Goal: Information Seeking & Learning: Check status

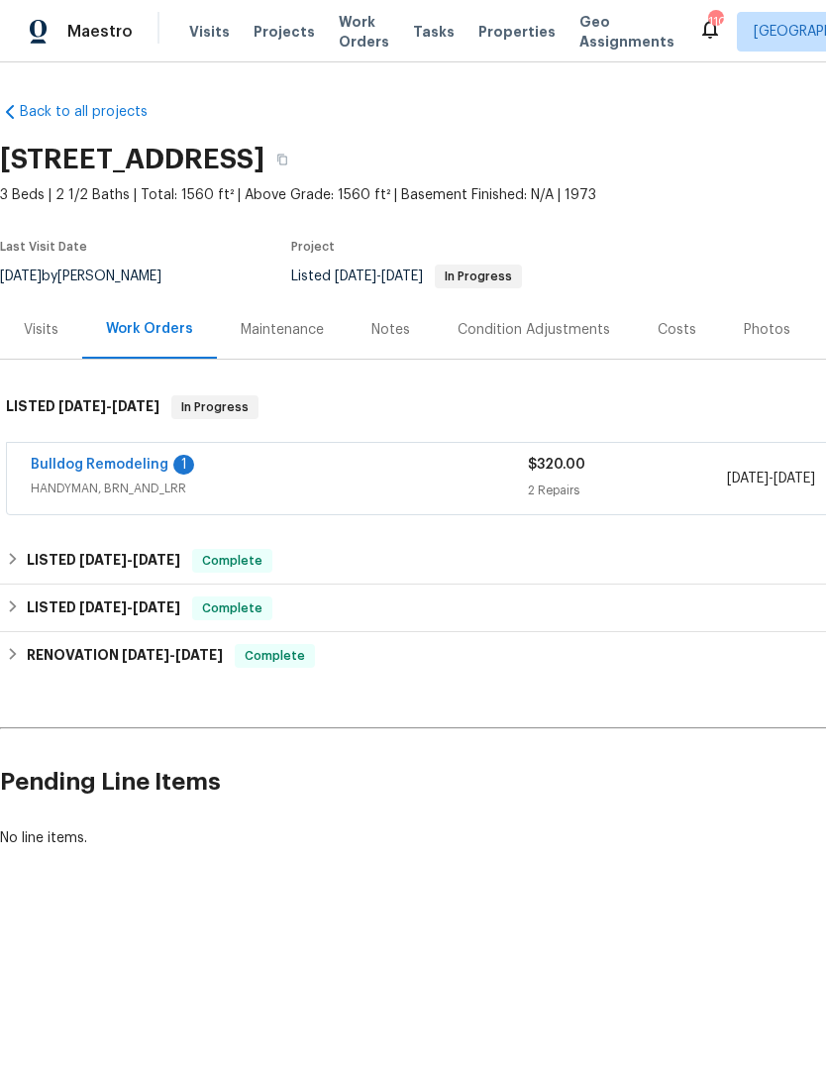
click at [118, 470] on link "Bulldog Remodeling" at bounding box center [100, 465] width 138 height 14
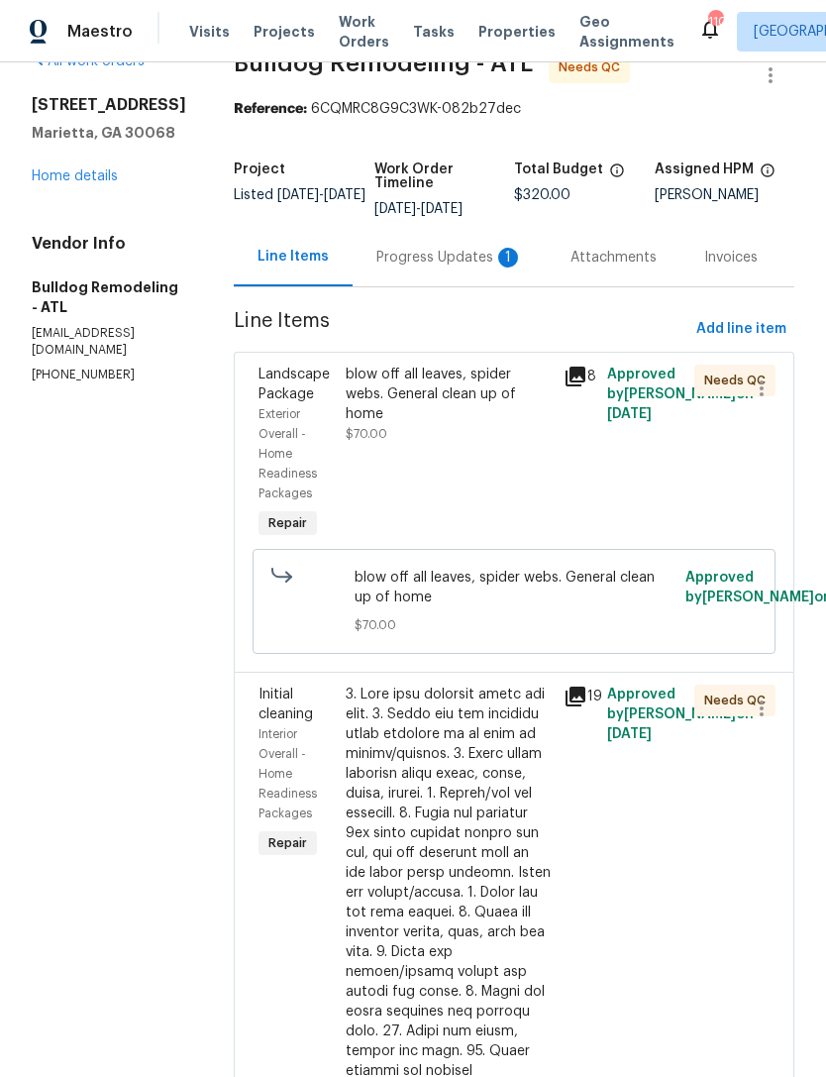
scroll to position [35, 0]
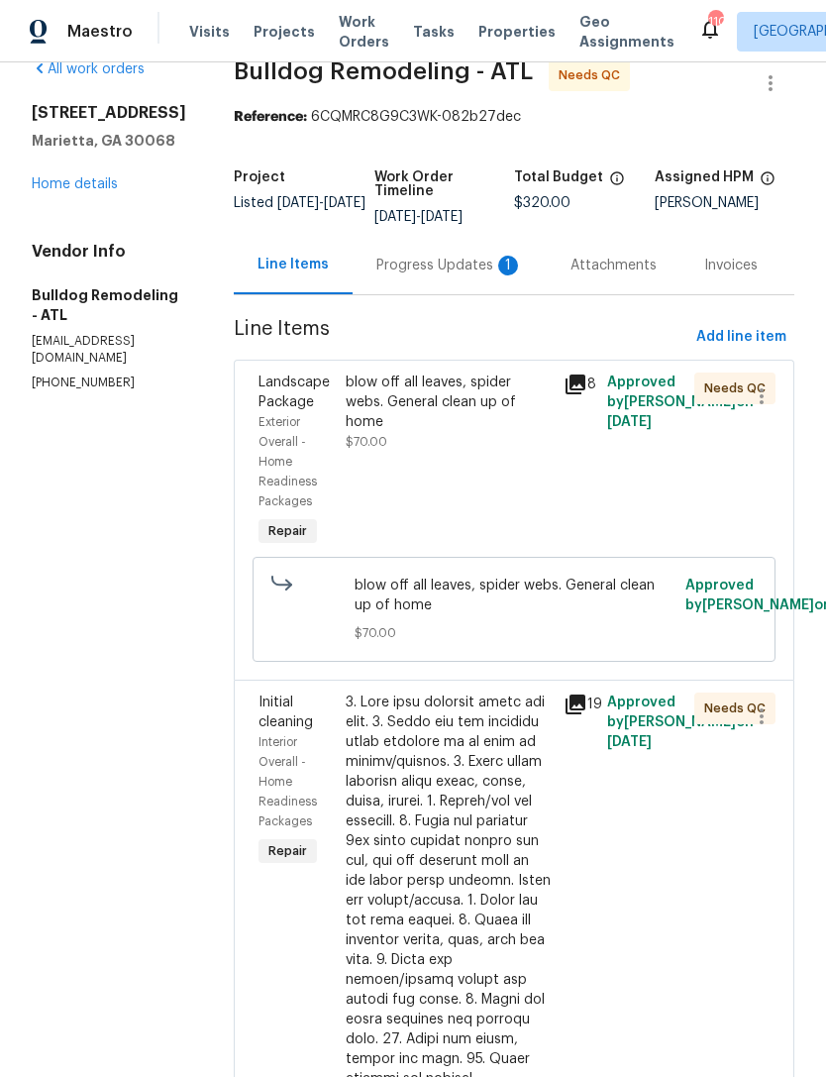
click at [448, 269] on div "Progress Updates 1" at bounding box center [449, 266] width 147 height 20
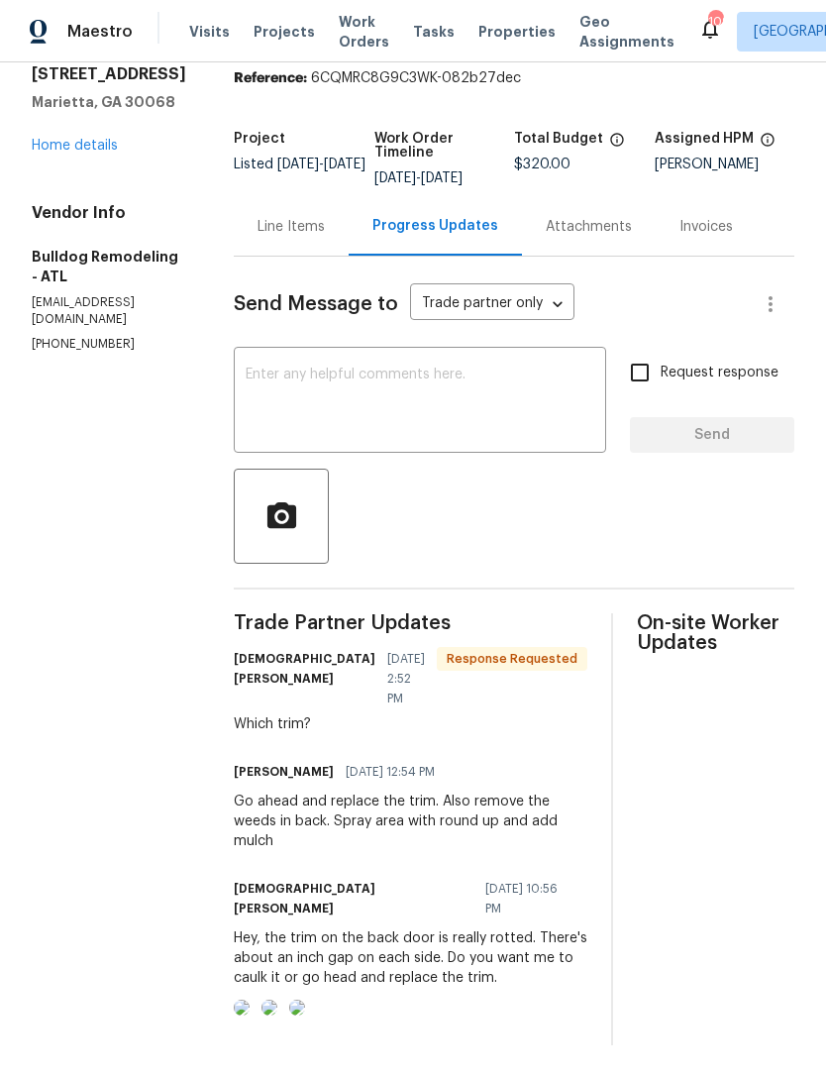
scroll to position [63, 0]
click at [250, 999] on img at bounding box center [242, 1007] width 16 height 16
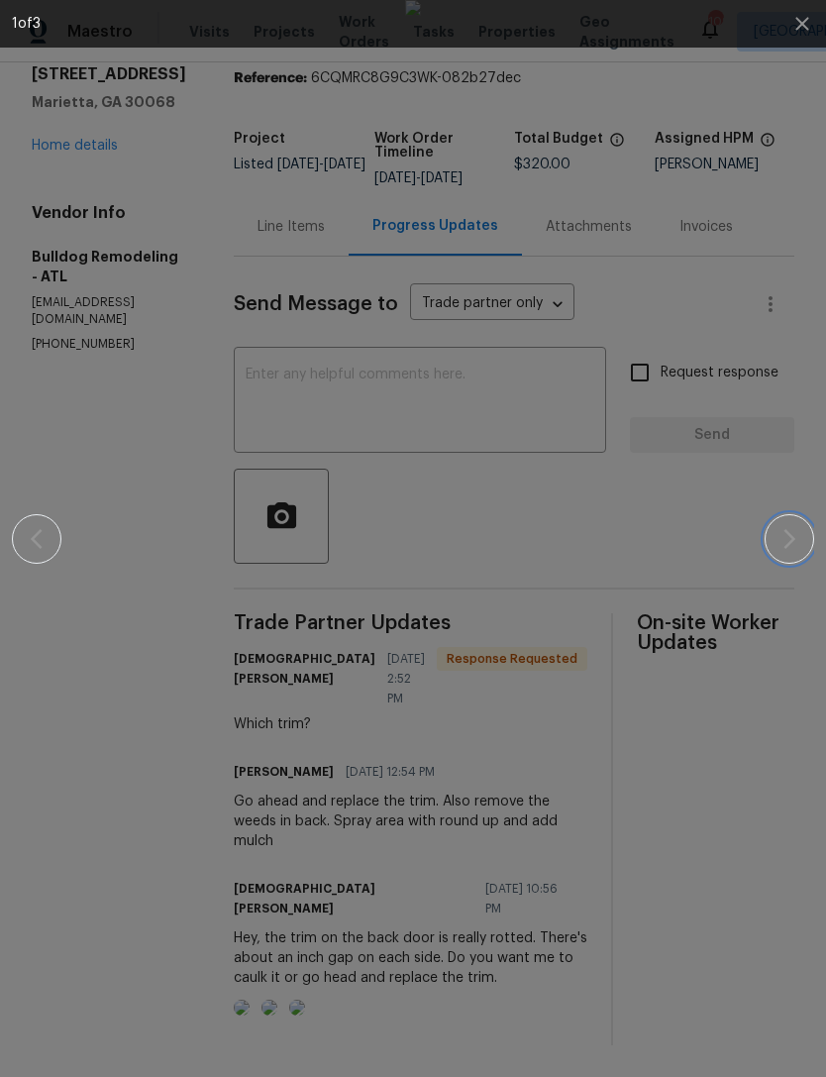
click at [786, 540] on icon "button" at bounding box center [790, 539] width 24 height 24
click at [787, 543] on icon "button" at bounding box center [790, 539] width 24 height 24
click at [782, 546] on icon "button" at bounding box center [790, 539] width 24 height 24
click at [780, 545] on icon "button" at bounding box center [790, 539] width 24 height 24
click at [803, 25] on icon "button" at bounding box center [801, 23] width 13 height 13
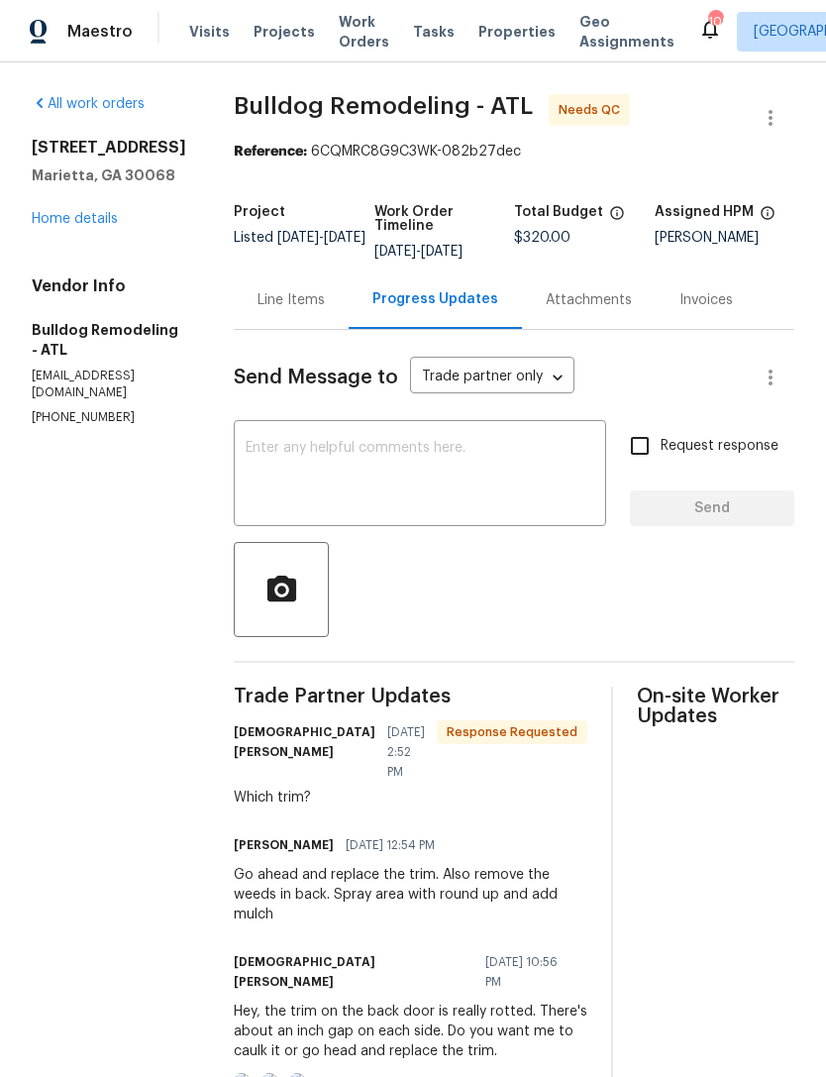
scroll to position [0, 0]
click at [277, 290] on div "Line Items" at bounding box center [291, 300] width 67 height 20
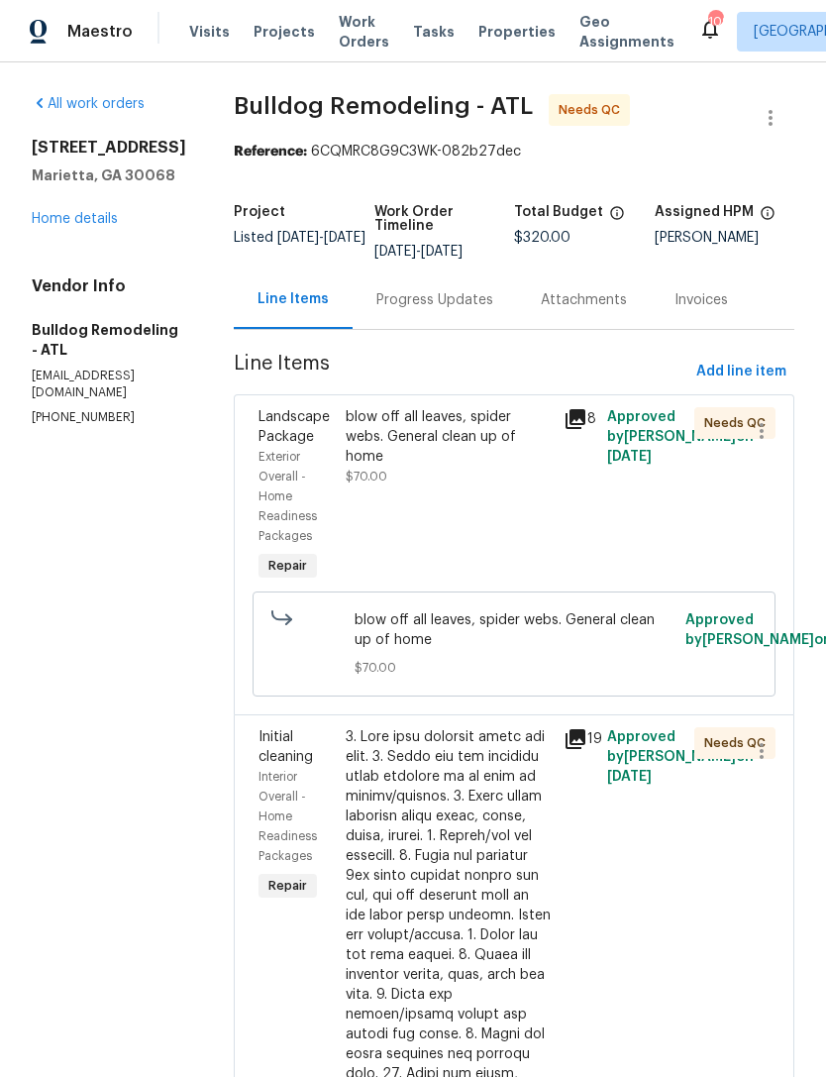
click at [283, 407] on div "Landscape Package" at bounding box center [296, 427] width 75 height 40
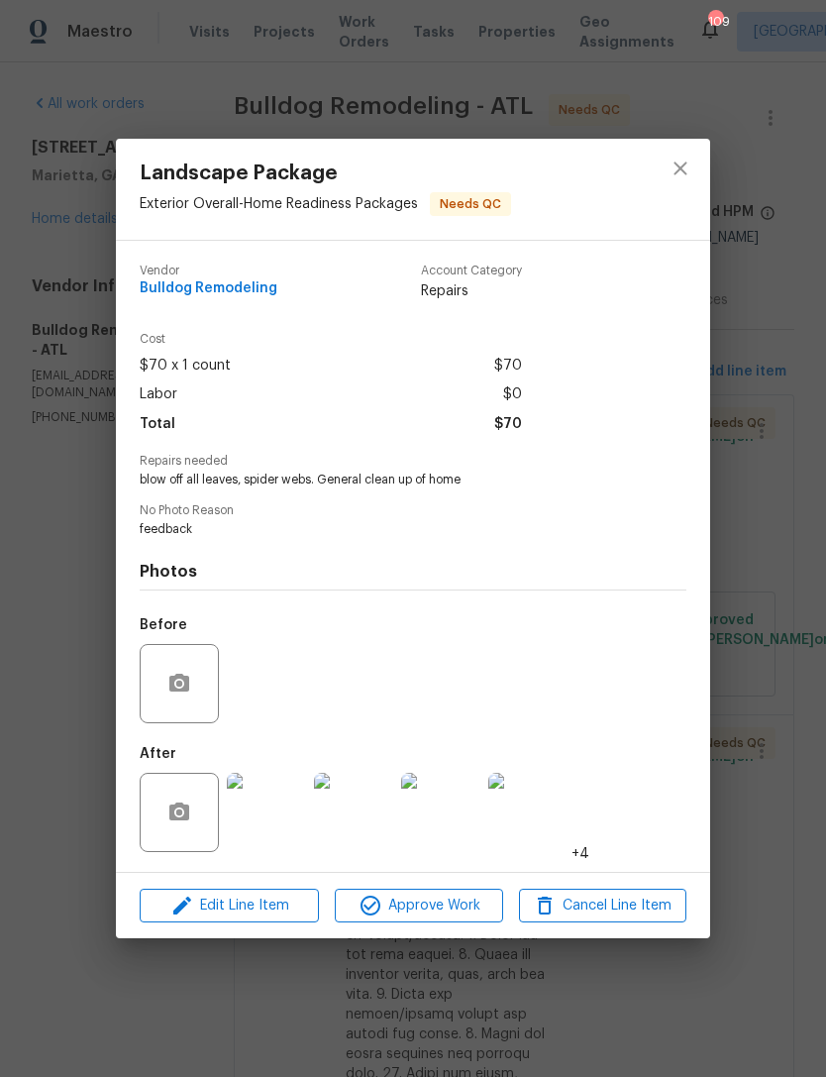
click at [277, 817] on img at bounding box center [266, 812] width 79 height 79
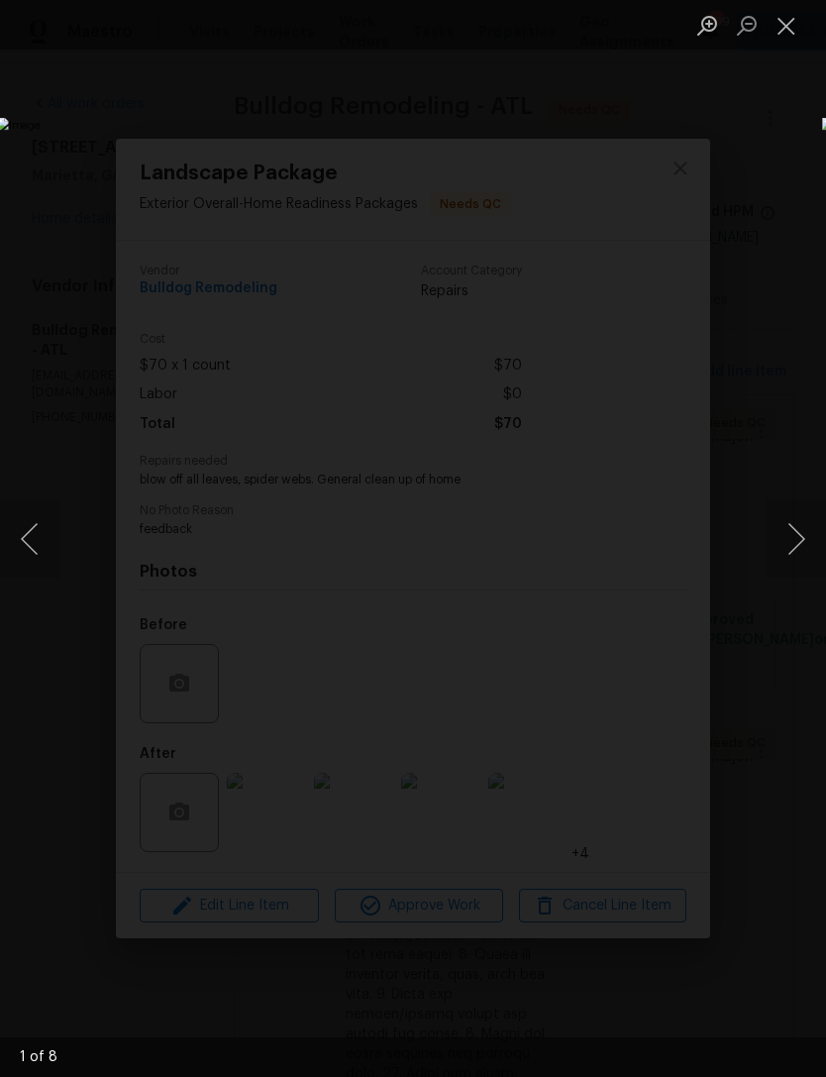
click at [792, 535] on button "Next image" at bounding box center [796, 538] width 59 height 79
click at [787, 535] on button "Next image" at bounding box center [796, 538] width 59 height 79
click at [790, 543] on button "Next image" at bounding box center [796, 538] width 59 height 79
click at [788, 542] on button "Next image" at bounding box center [796, 538] width 59 height 79
click at [790, 540] on button "Next image" at bounding box center [796, 538] width 59 height 79
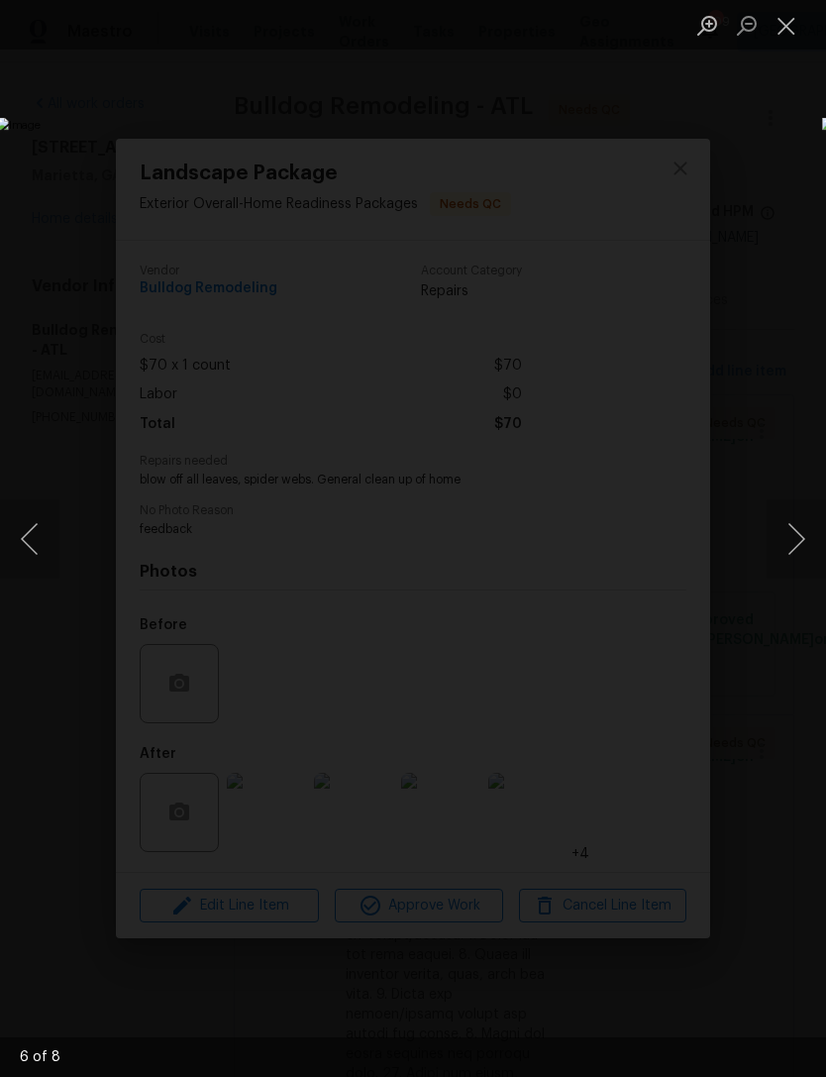
click at [790, 539] on button "Next image" at bounding box center [796, 538] width 59 height 79
click at [796, 23] on button "Close lightbox" at bounding box center [787, 25] width 40 height 35
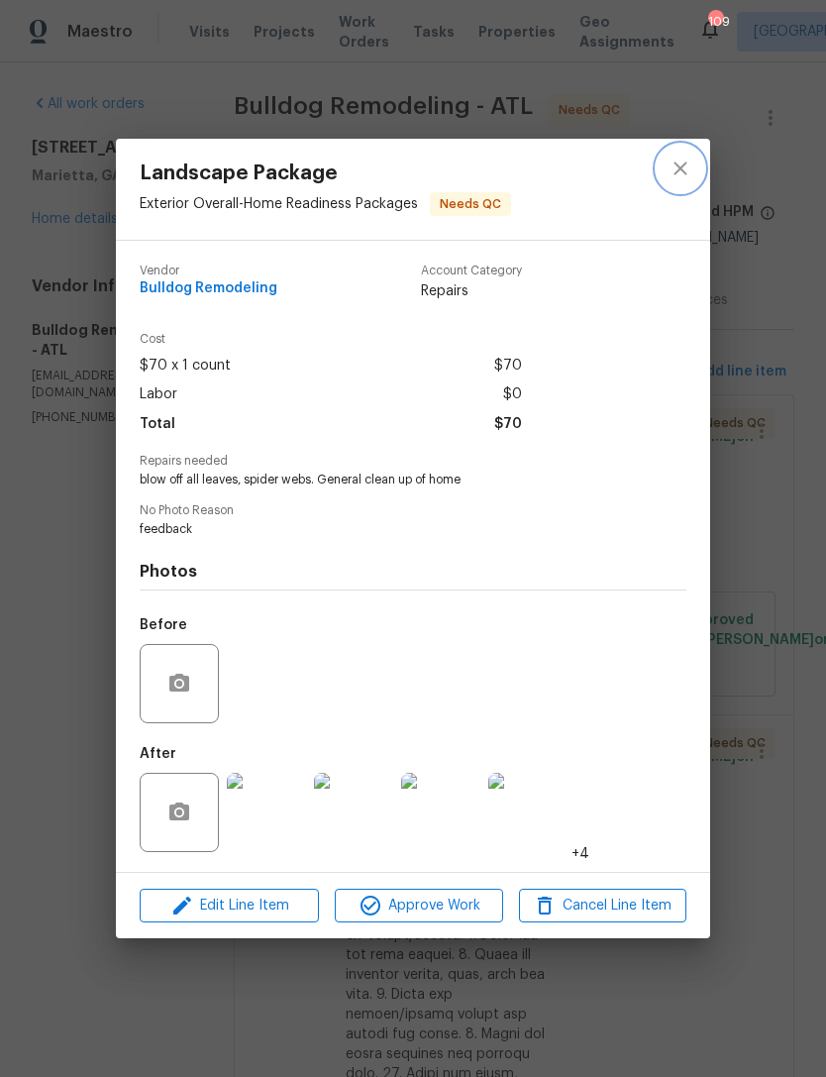
click at [683, 167] on icon "close" at bounding box center [680, 167] width 13 height 13
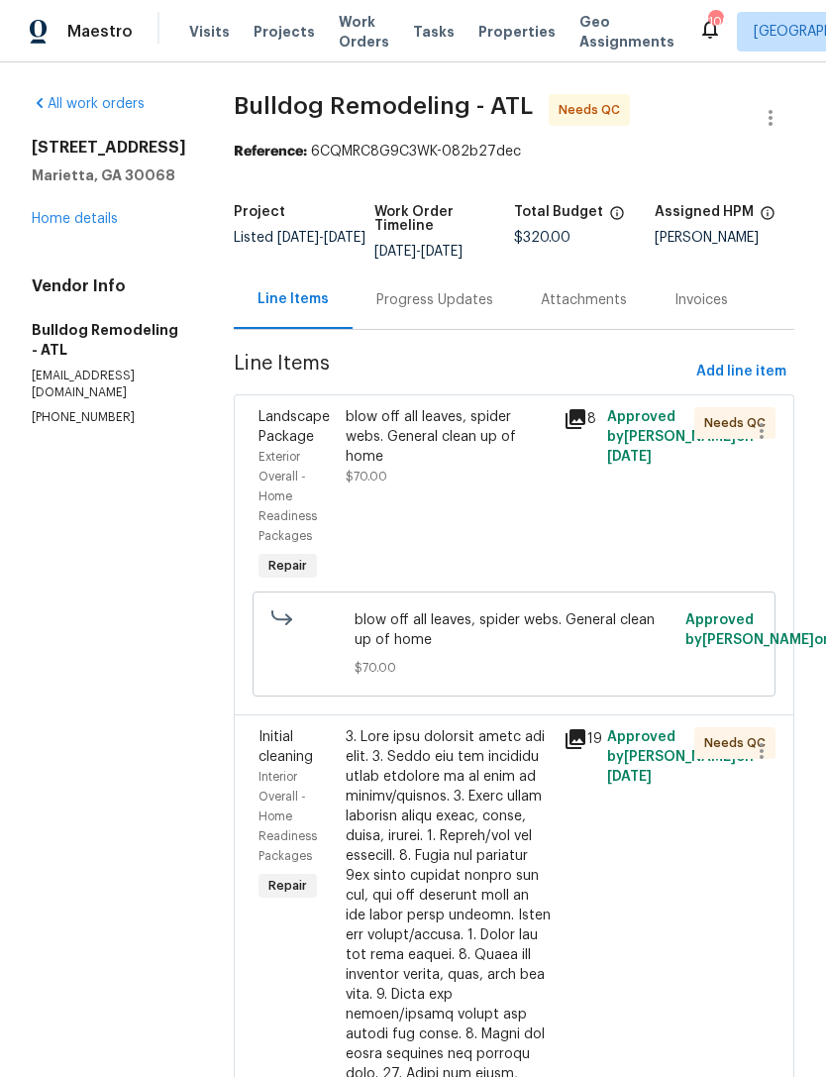
click at [436, 290] on div "Progress Updates" at bounding box center [434, 300] width 117 height 20
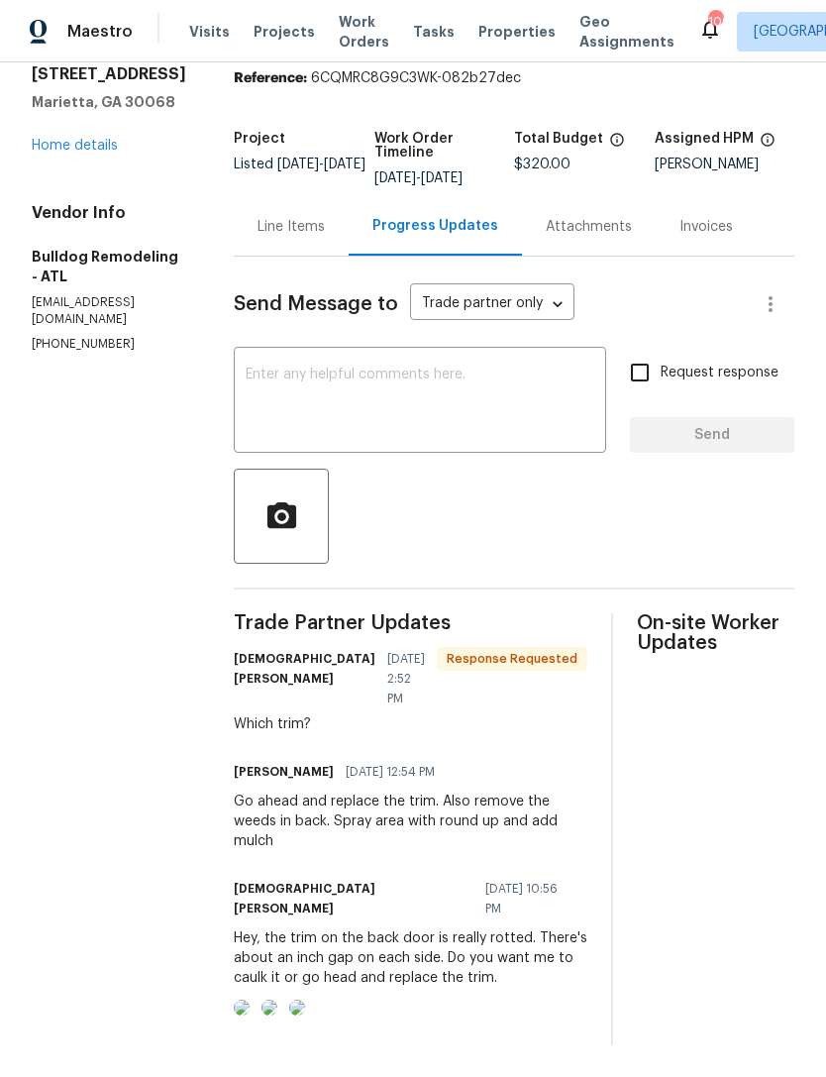
scroll to position [78, 0]
click at [62, 162] on div "All work orders [STREET_ADDRESS] Home details Vendor Info Bulldog Remodeling - …" at bounding box center [109, 187] width 155 height 332
click at [52, 144] on link "Home details" at bounding box center [75, 146] width 86 height 14
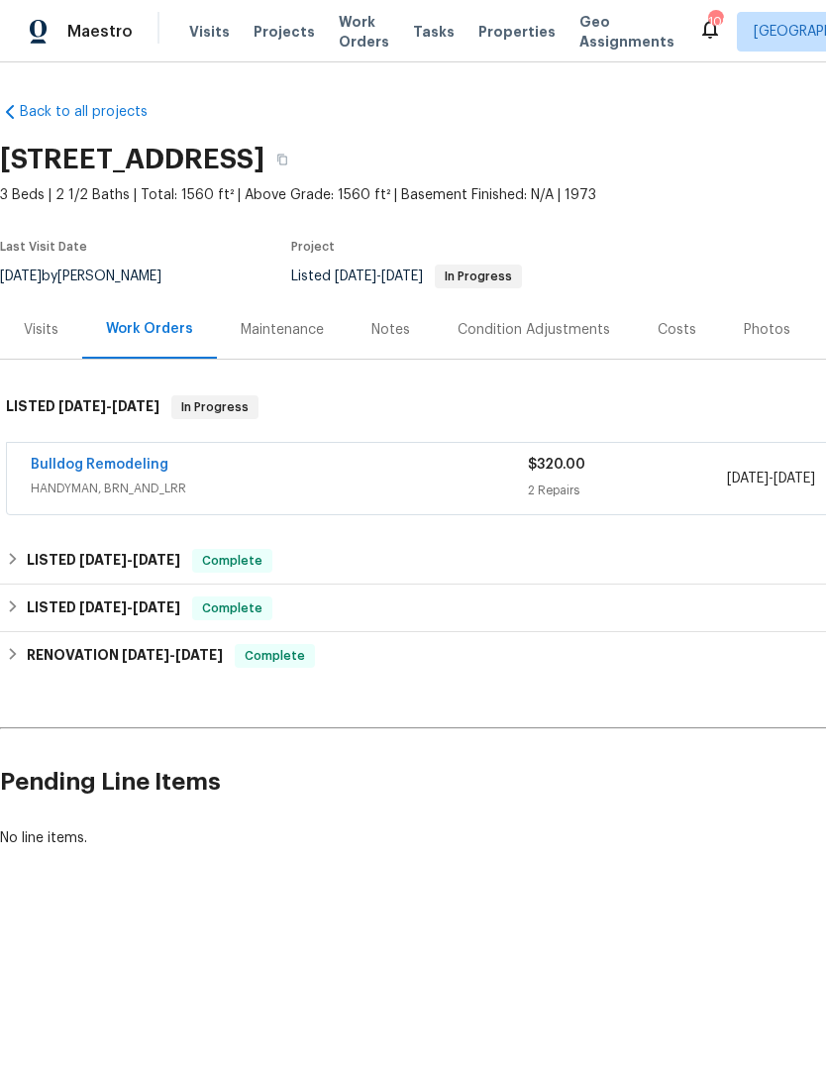
click at [264, 332] on div "Maintenance" at bounding box center [282, 330] width 83 height 20
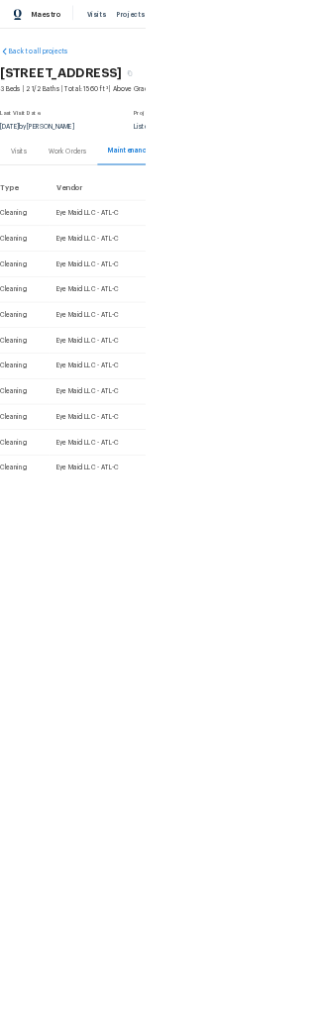
scroll to position [-1108, 0]
